Goal: Check status: Check status

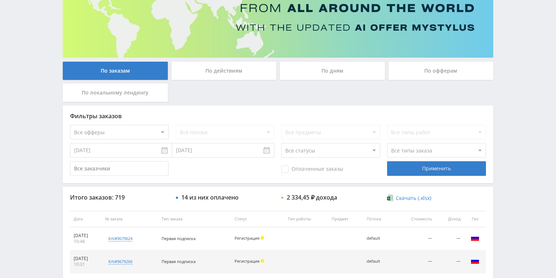
click at [207, 74] on div "По действиям" at bounding box center [223, 71] width 105 height 18
click at [0, 0] on input "По действиям" at bounding box center [0, 0] width 0 height 0
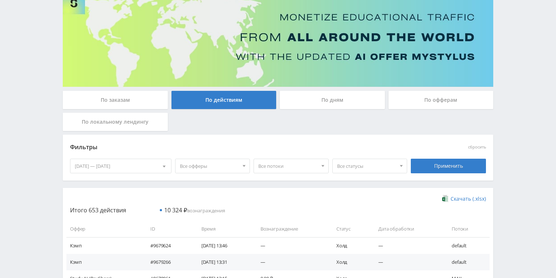
click at [311, 106] on div "По дням" at bounding box center [332, 100] width 105 height 18
click at [0, 0] on input "По дням" at bounding box center [0, 0] width 0 height 0
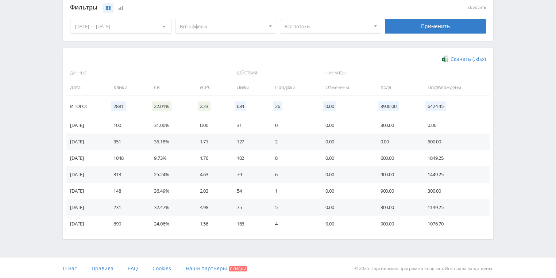
scroll to position [199, 0]
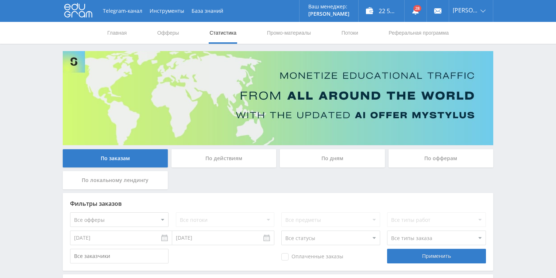
click at [218, 152] on div "По действиям" at bounding box center [223, 158] width 105 height 18
click at [0, 0] on input "По действиям" at bounding box center [0, 0] width 0 height 0
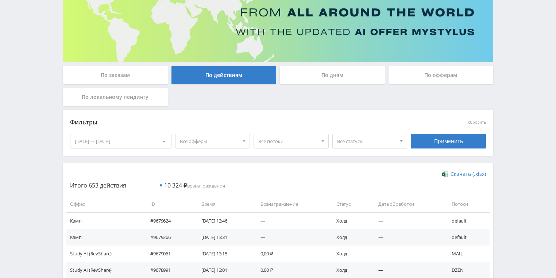
scroll to position [139, 0]
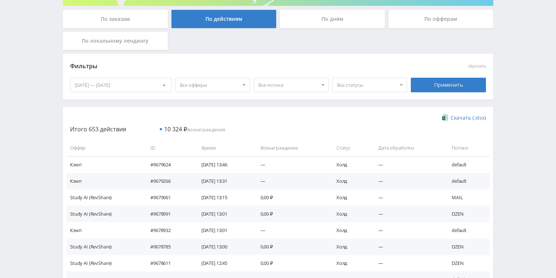
click at [296, 86] on span "Все потоки" at bounding box center [287, 85] width 59 height 14
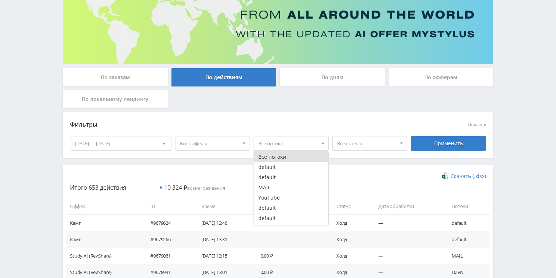
click at [337, 80] on div "По дням" at bounding box center [332, 77] width 105 height 18
click at [0, 0] on input "По дням" at bounding box center [0, 0] width 0 height 0
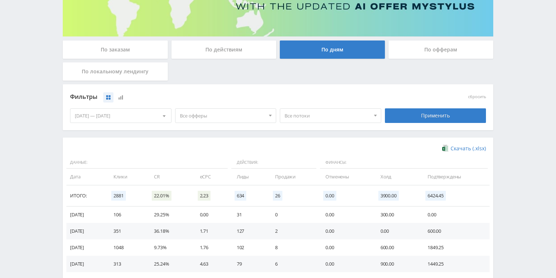
scroll to position [110, 0]
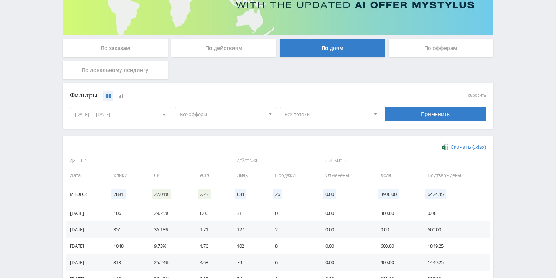
click at [309, 114] on span "Все потоки" at bounding box center [326, 114] width 85 height 14
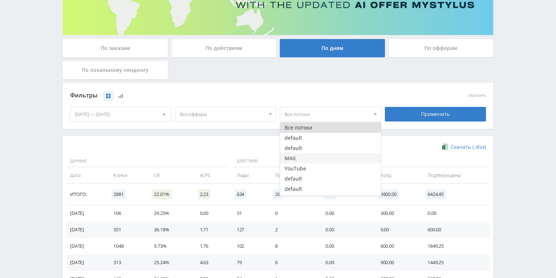
click at [304, 158] on button "MAIL" at bounding box center [330, 158] width 101 height 10
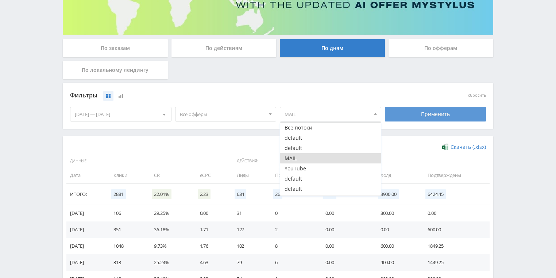
click at [439, 115] on div "Применить" at bounding box center [435, 114] width 101 height 15
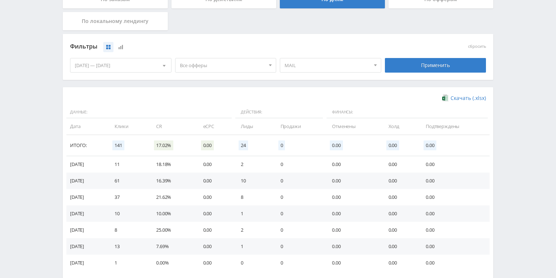
scroll to position [81, 0]
